Goal: Check status: Check status

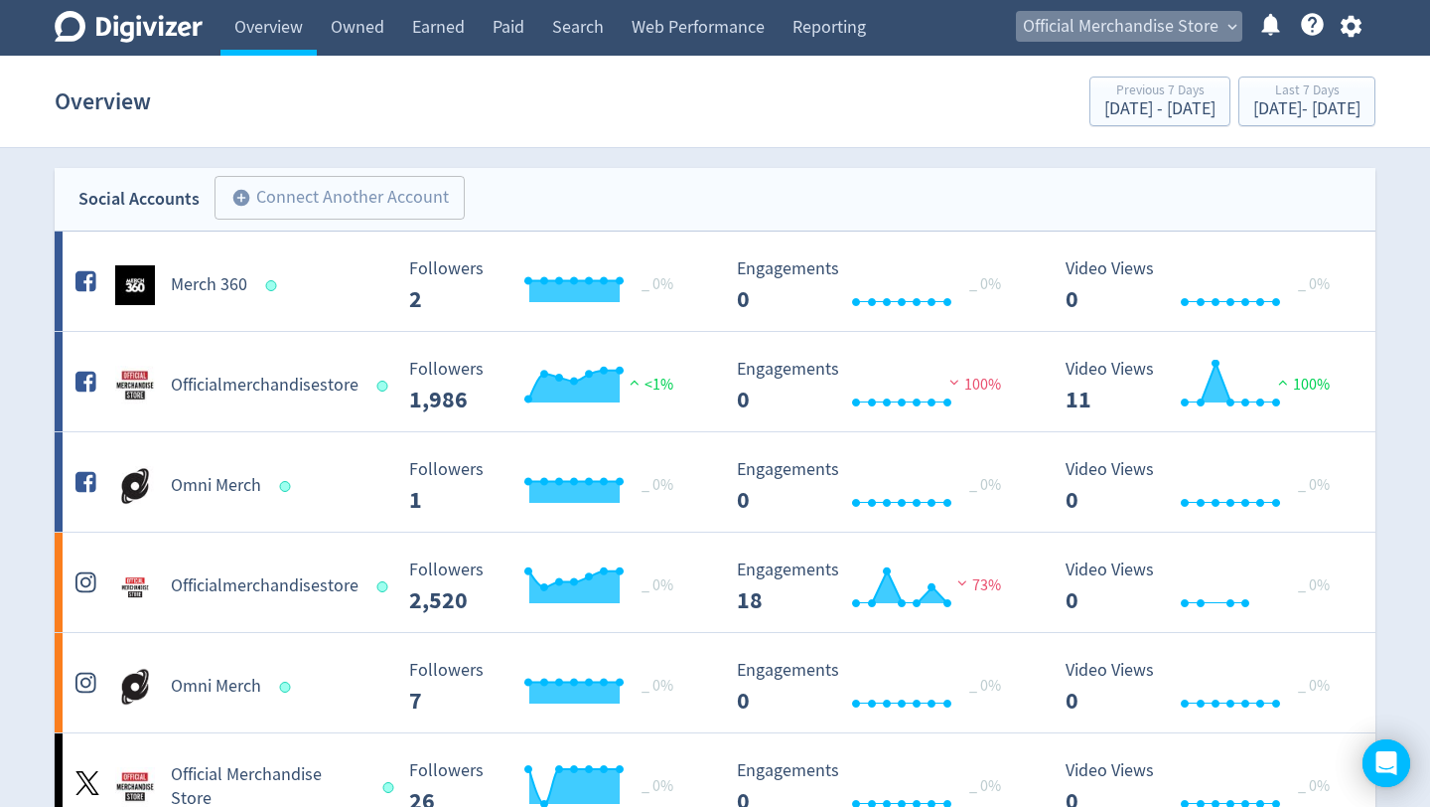
click at [1233, 23] on span "expand_more" at bounding box center [1233, 27] width 18 height 18
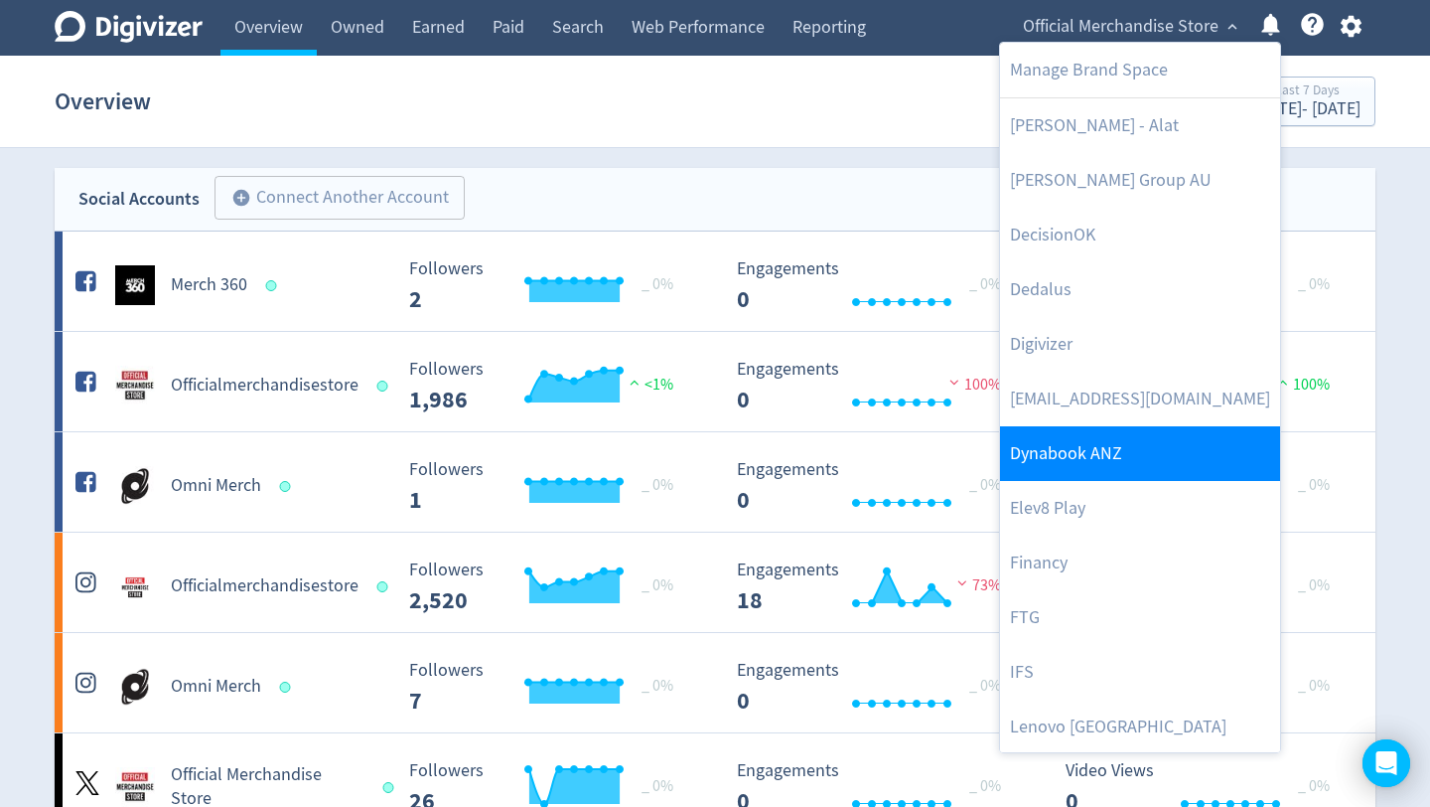
click at [1084, 469] on link "Dynabook ANZ" at bounding box center [1140, 453] width 280 height 55
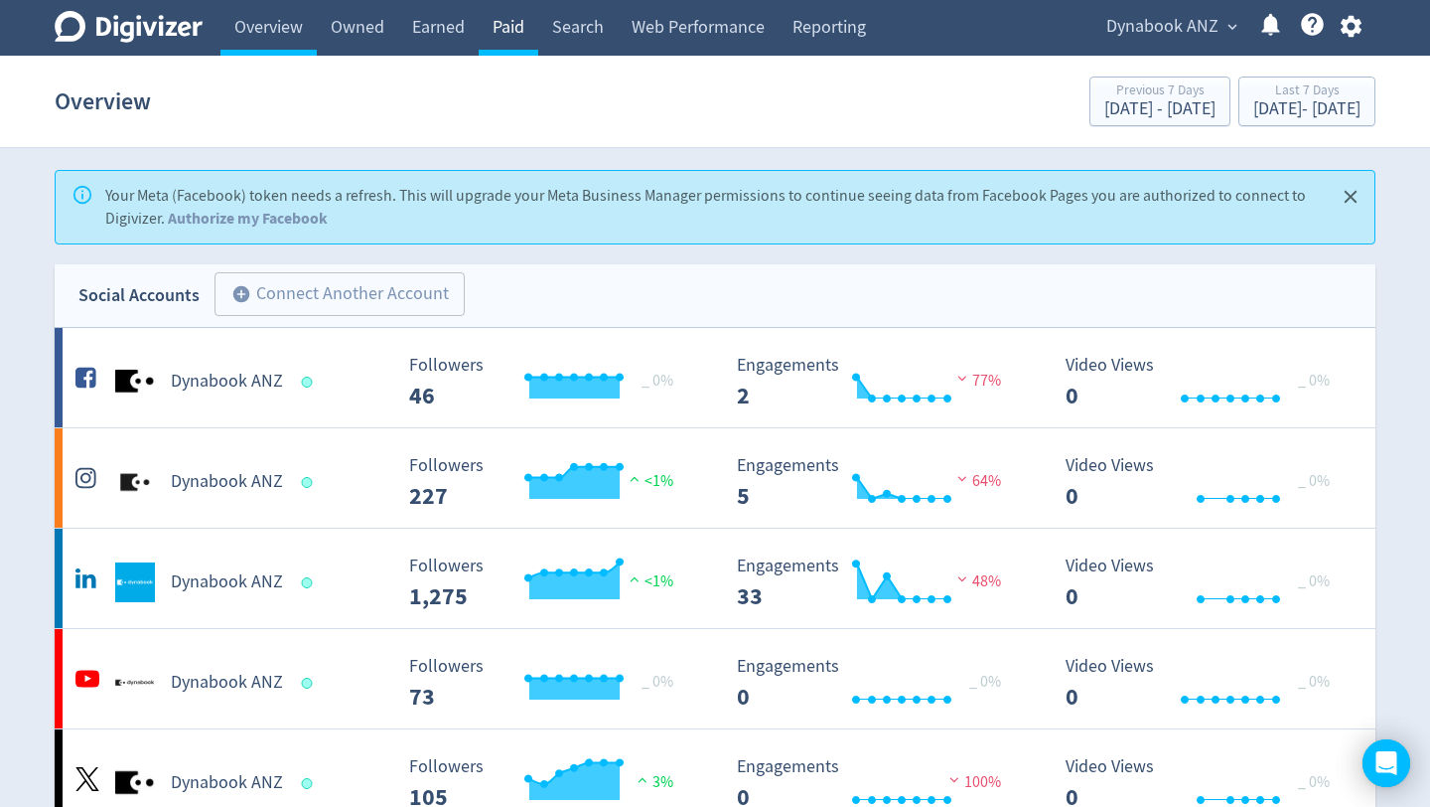
click at [508, 30] on link "Paid" at bounding box center [509, 28] width 60 height 56
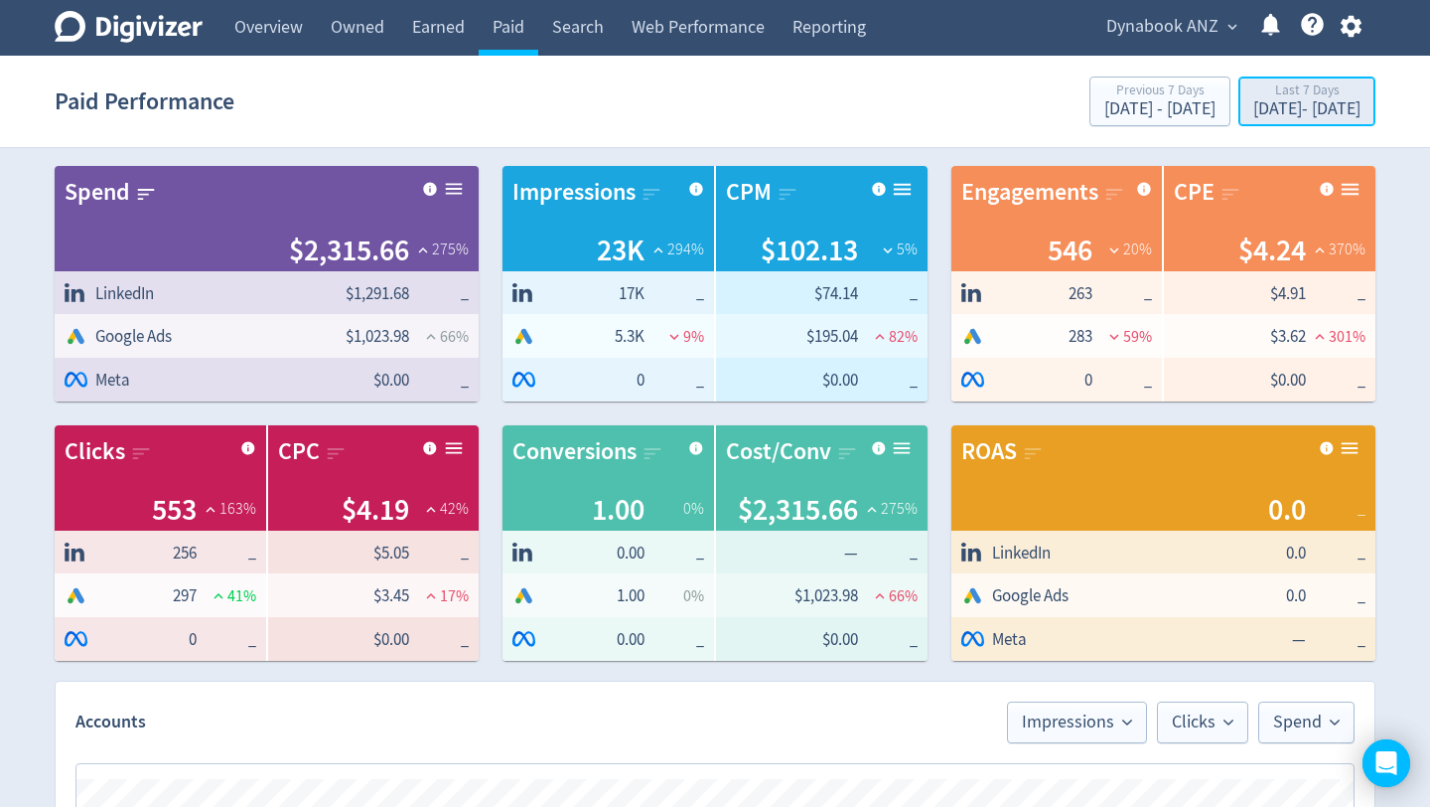
click at [1285, 108] on div "[DATE] - [DATE]" at bounding box center [1307, 109] width 107 height 18
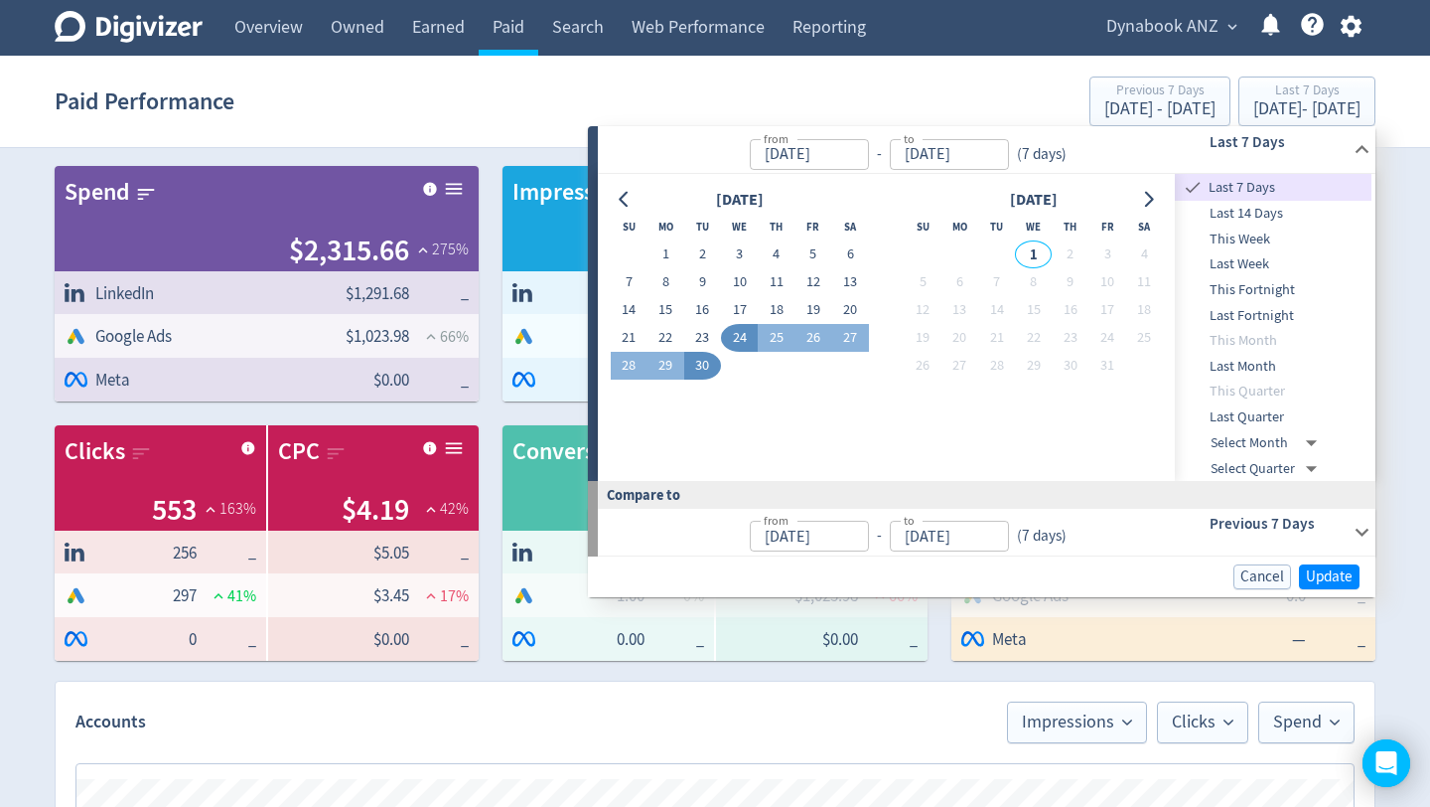
click at [1254, 412] on span "Last Quarter" at bounding box center [1273, 417] width 197 height 22
type input "[DATE]"
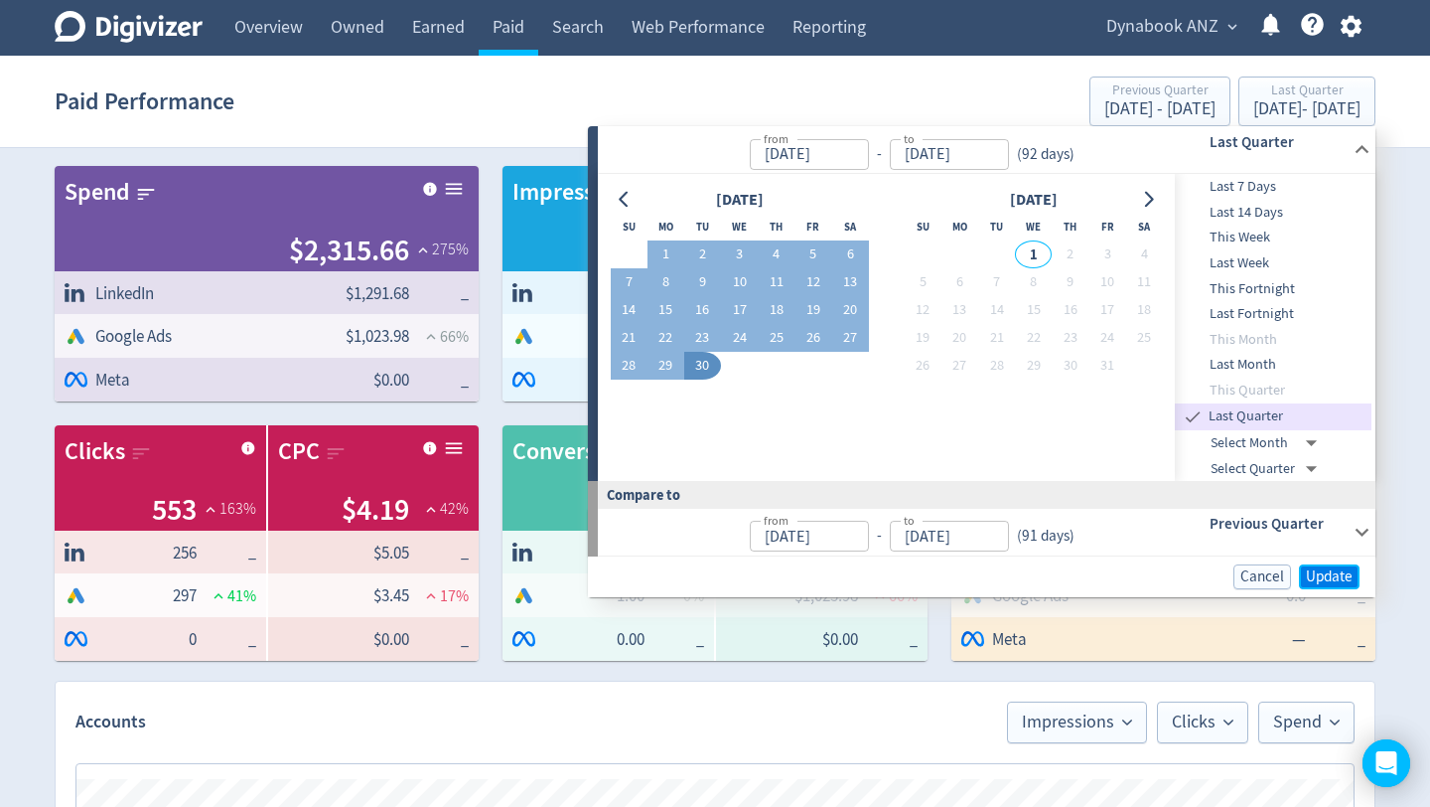
click at [1338, 572] on span "Update" at bounding box center [1329, 576] width 47 height 15
